Goal: Information Seeking & Learning: Check status

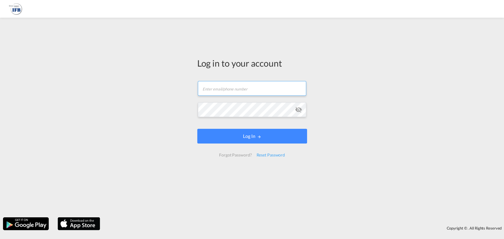
click at [220, 93] on input "text" at bounding box center [252, 88] width 108 height 15
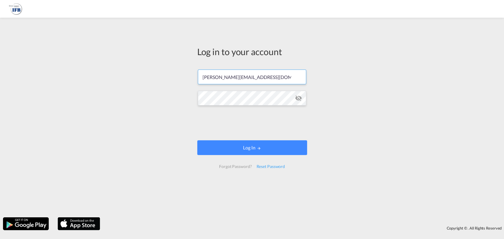
type input "[PERSON_NAME][EMAIL_ADDRESS][DOMAIN_NAME]"
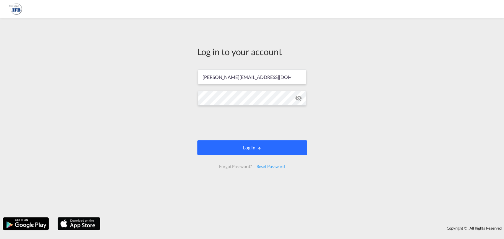
click at [239, 144] on button "Log In" at bounding box center [252, 147] width 110 height 15
